Goal: Task Accomplishment & Management: Manage account settings

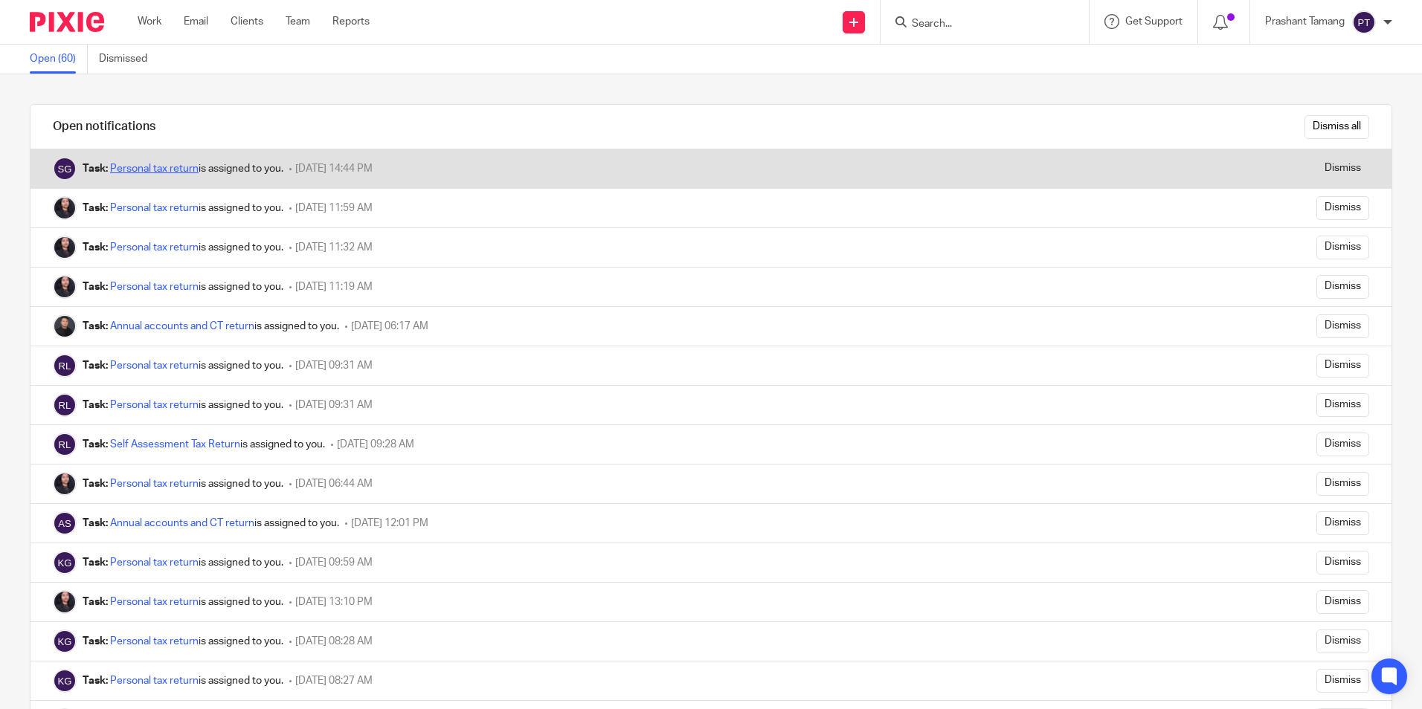
click at [138, 170] on link "Personal tax return" at bounding box center [154, 169] width 88 height 10
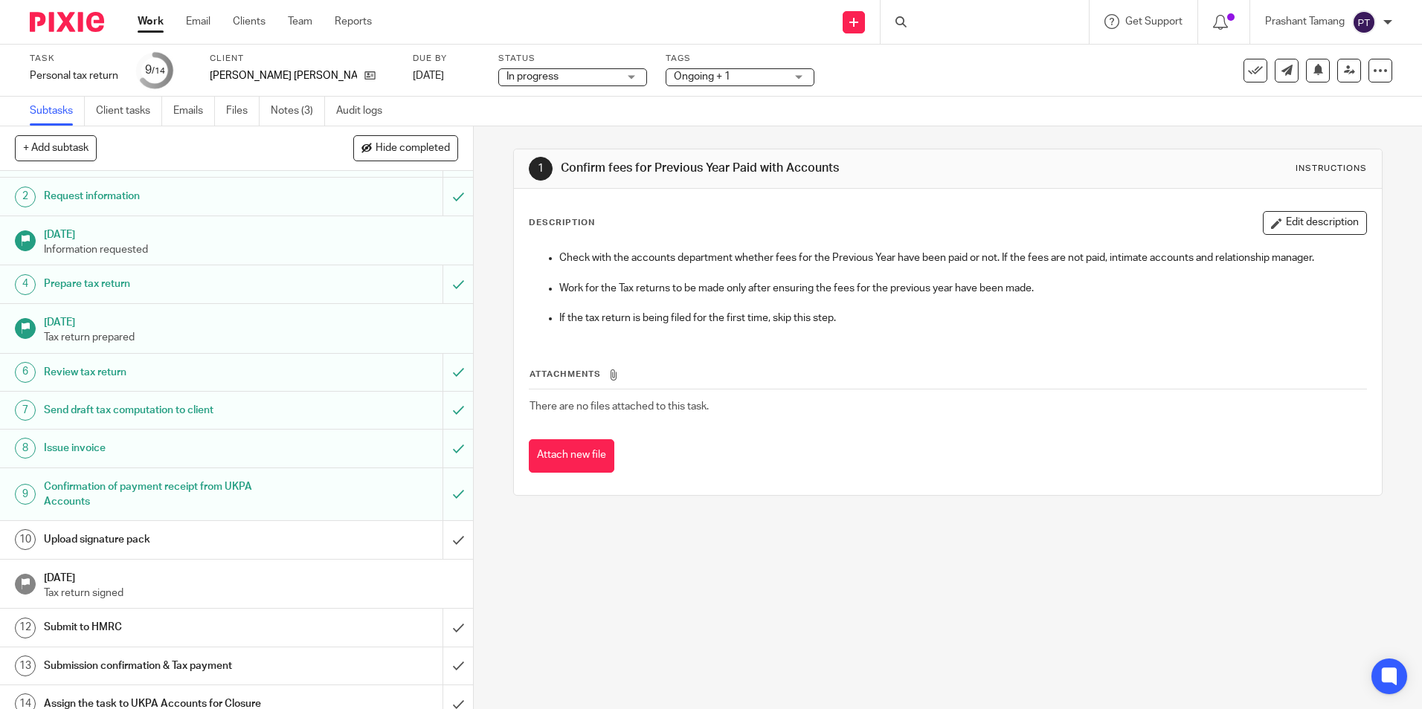
scroll to position [45, 0]
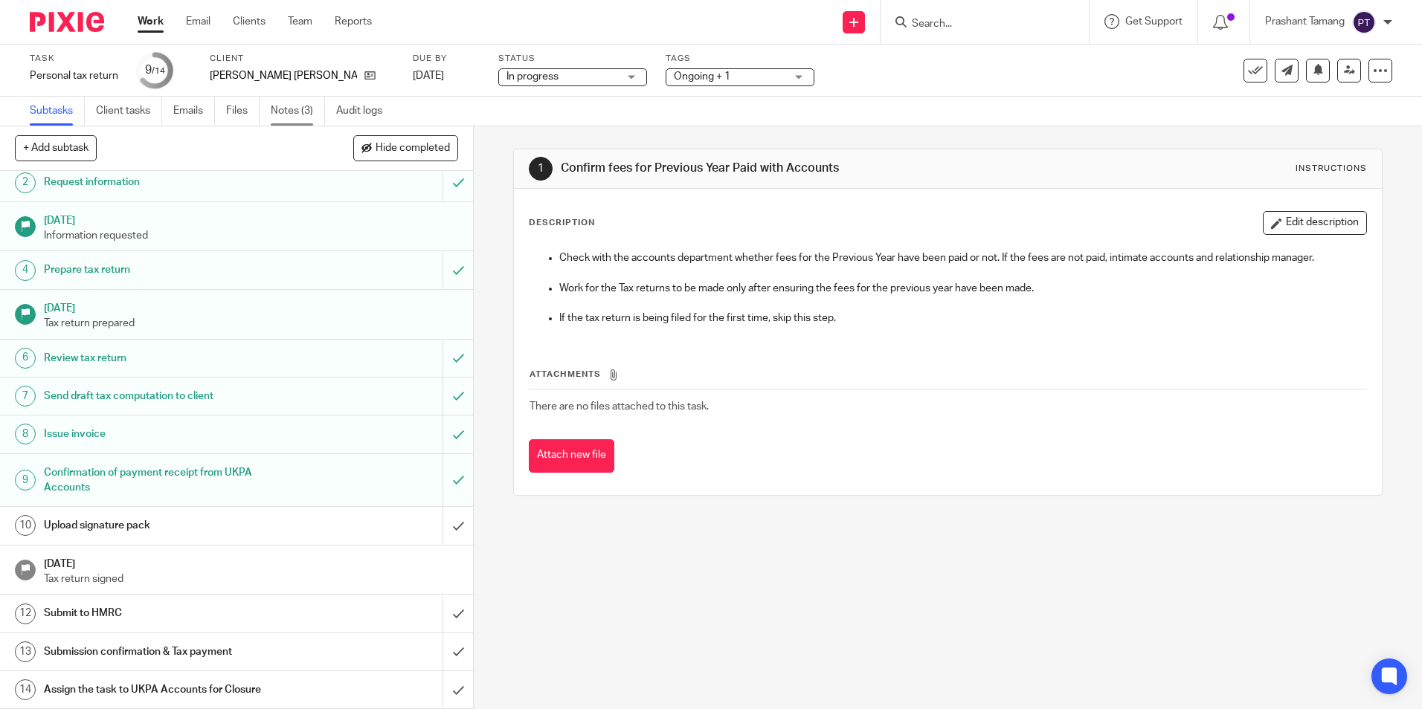
click at [297, 108] on link "Notes (3)" at bounding box center [298, 111] width 54 height 29
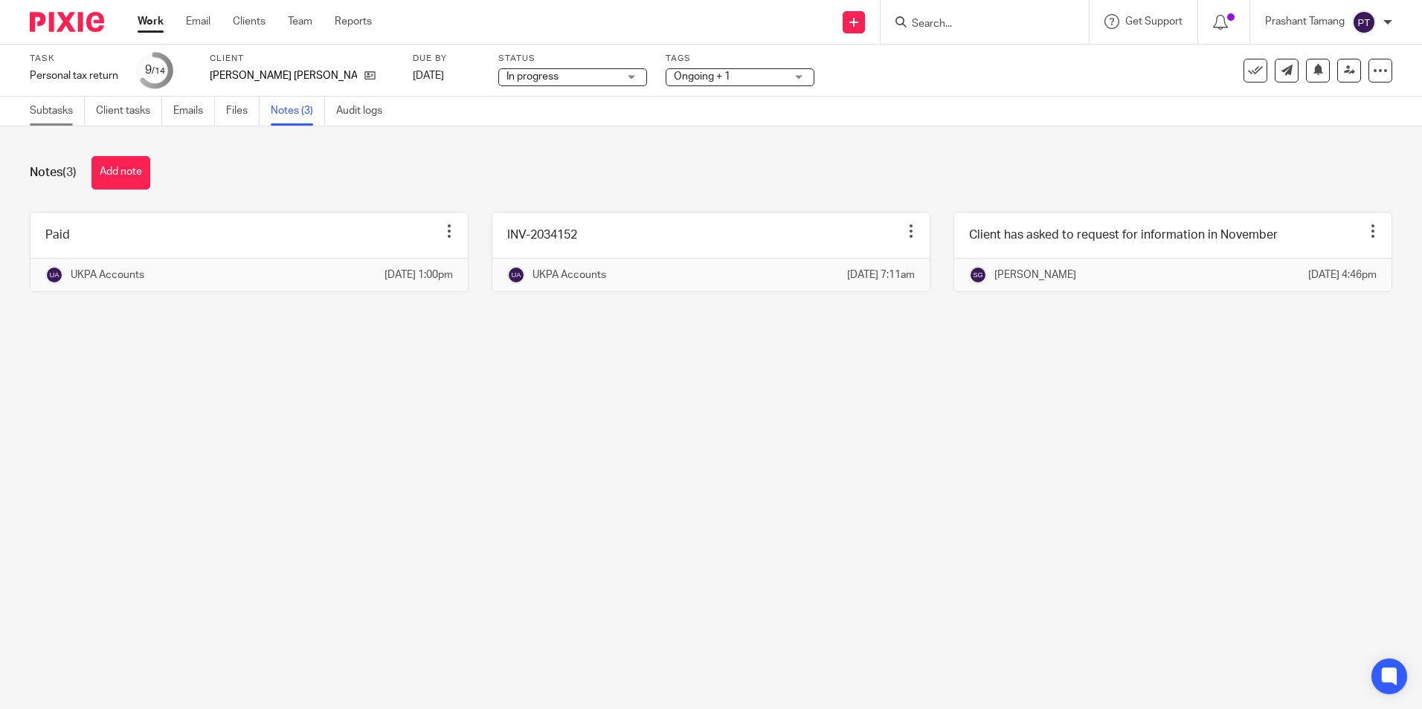
click at [62, 113] on link "Subtasks" at bounding box center [57, 111] width 55 height 29
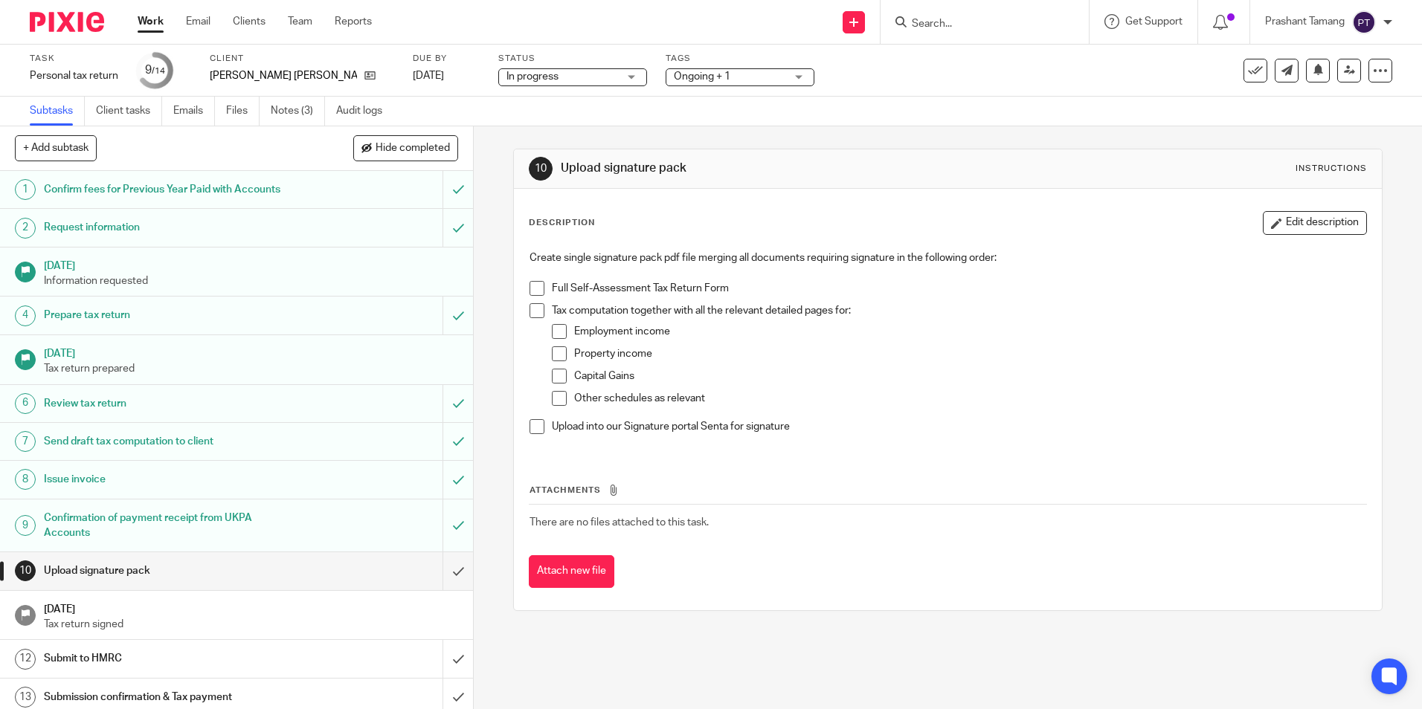
scroll to position [45, 0]
